Goal: Information Seeking & Learning: Learn about a topic

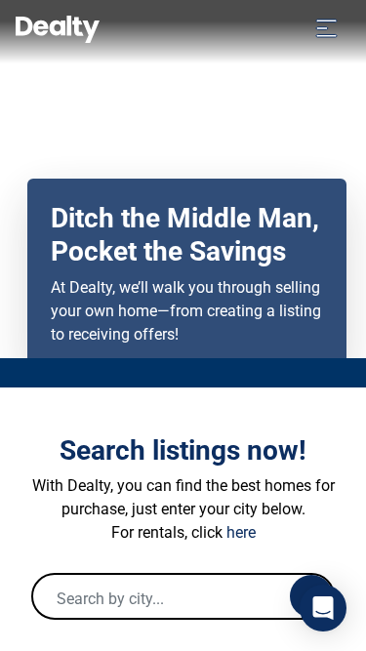
click at [108, 403] on div "Search listings now! With Dealty, you can find the best homes for purchase, jus…" at bounding box center [183, 526] width 366 height 279
